Goal: Task Accomplishment & Management: Manage account settings

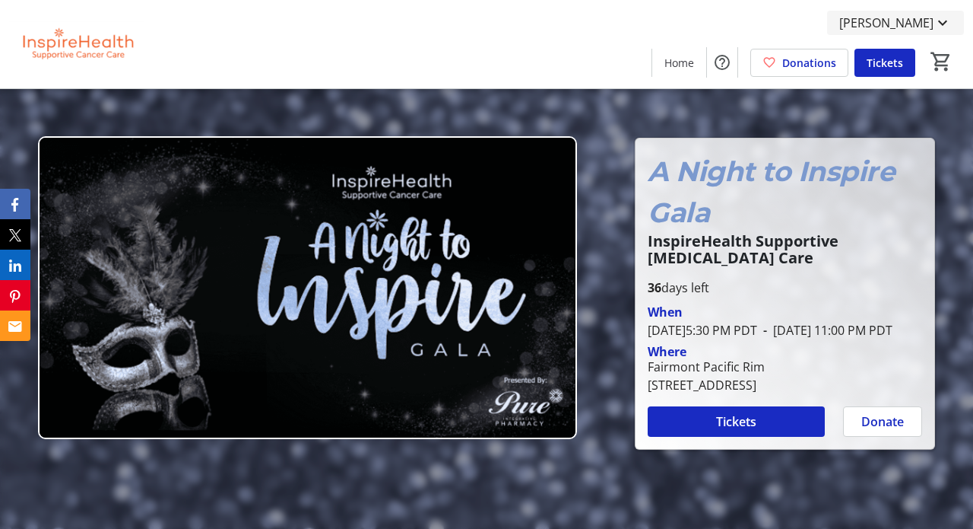
click at [923, 21] on span "[PERSON_NAME]" at bounding box center [887, 23] width 94 height 18
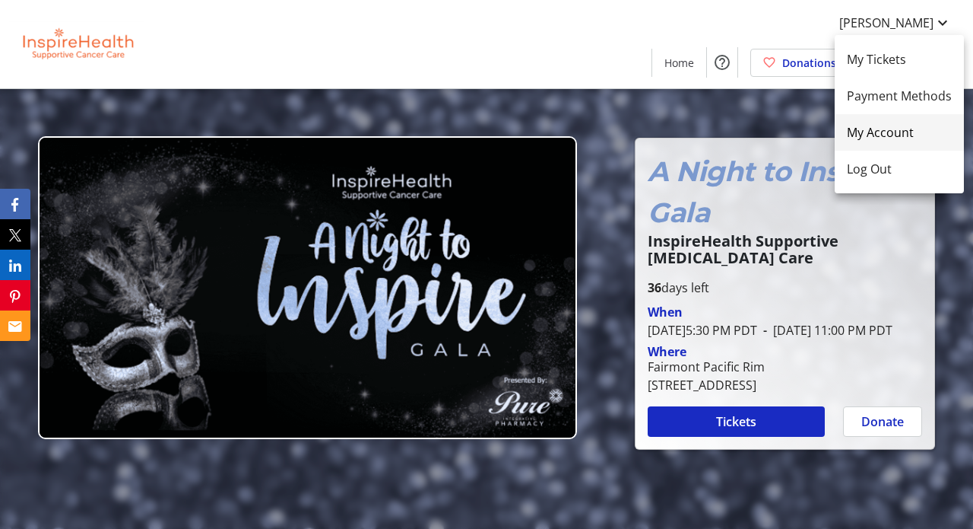
click at [873, 131] on span "My Account" at bounding box center [899, 132] width 105 height 18
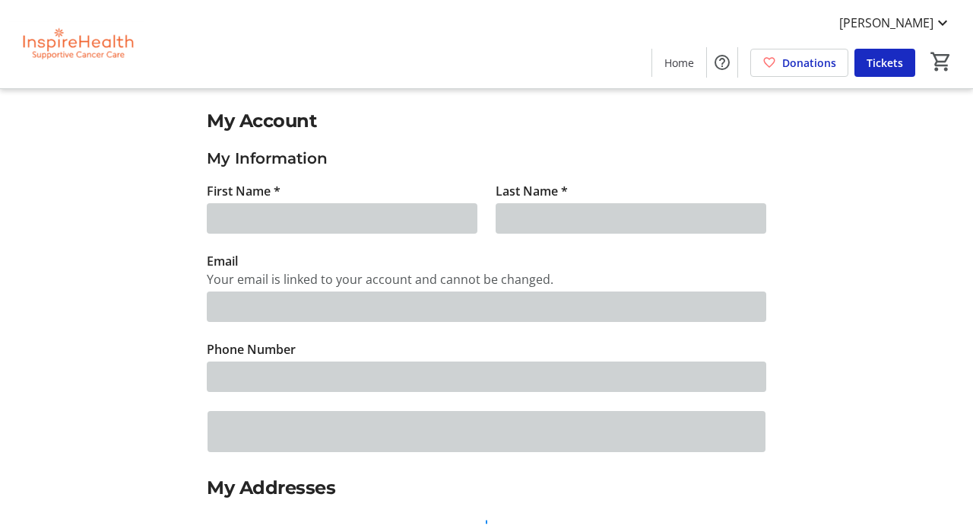
type input "Joy"
type input "[PERSON_NAME]"
type input "[EMAIL_ADDRESS][DOMAIN_NAME]"
type input "[PHONE_NUMBER]"
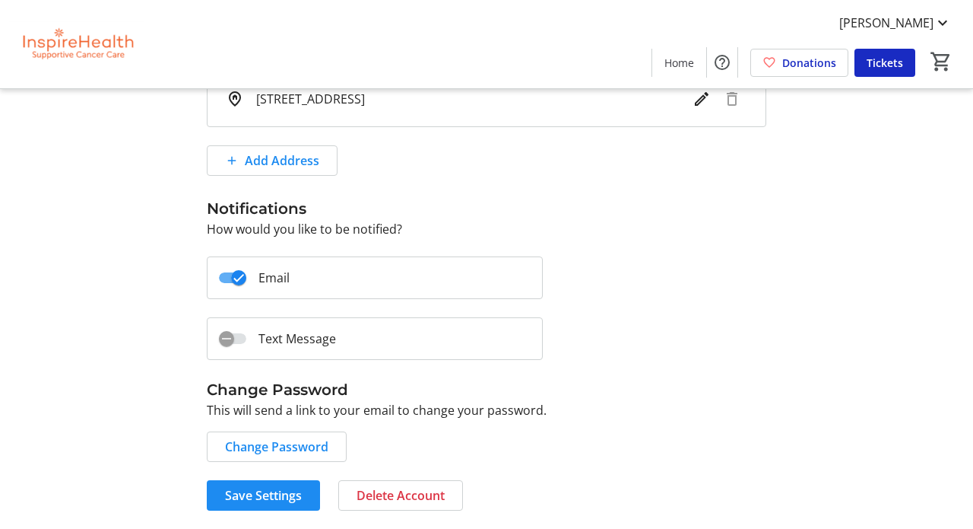
scroll to position [467, 0]
click at [230, 335] on icon "button" at bounding box center [227, 339] width 14 height 14
click at [282, 488] on span "Save Settings" at bounding box center [263, 495] width 77 height 18
click at [275, 497] on span "Save Settings" at bounding box center [263, 495] width 77 height 18
click at [686, 62] on span "Home" at bounding box center [680, 63] width 30 height 16
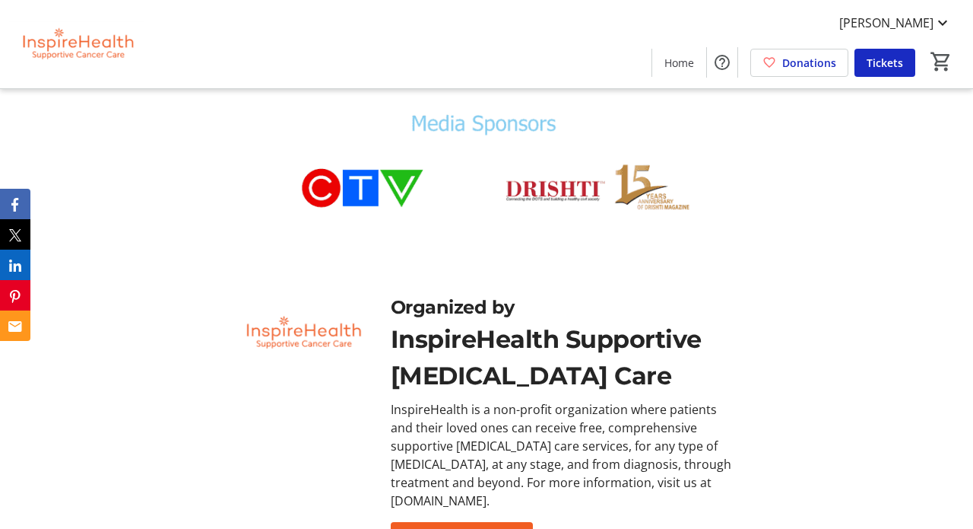
scroll to position [4042, 0]
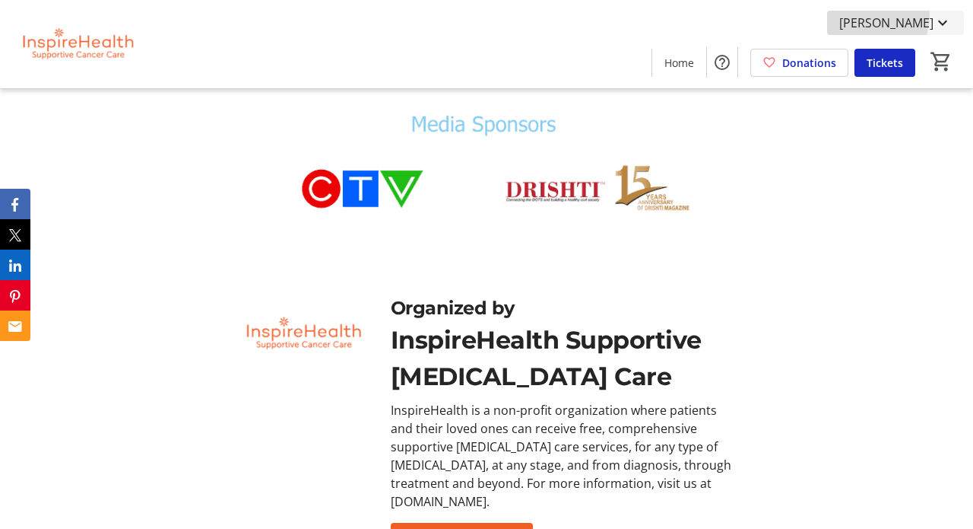
click at [901, 15] on span "[PERSON_NAME]" at bounding box center [887, 23] width 94 height 18
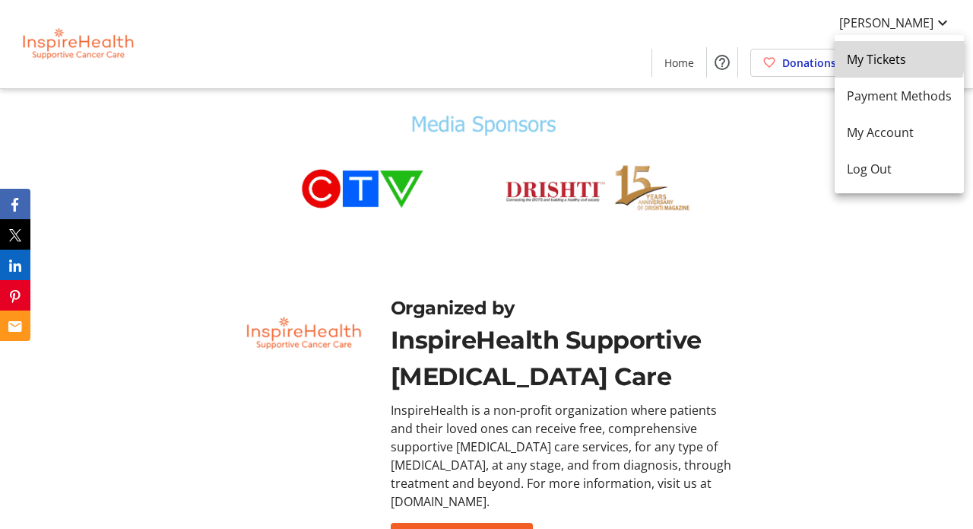
click at [881, 55] on span "My Tickets" at bounding box center [899, 59] width 105 height 18
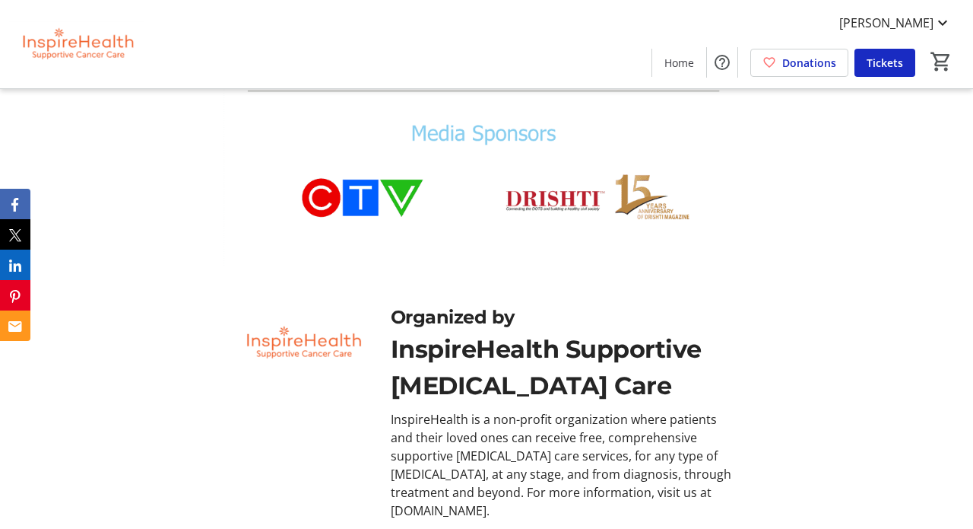
scroll to position [4042, 0]
